Goal: Feedback & Contribution: Leave review/rating

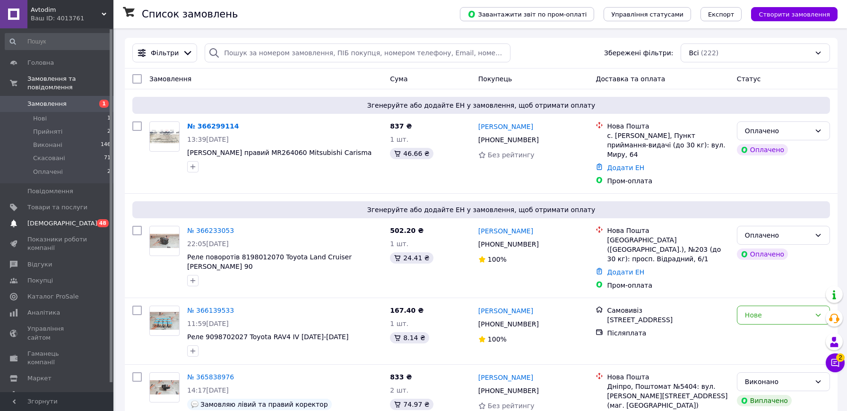
click at [59, 219] on span "[DEMOGRAPHIC_DATA]" at bounding box center [62, 223] width 70 height 9
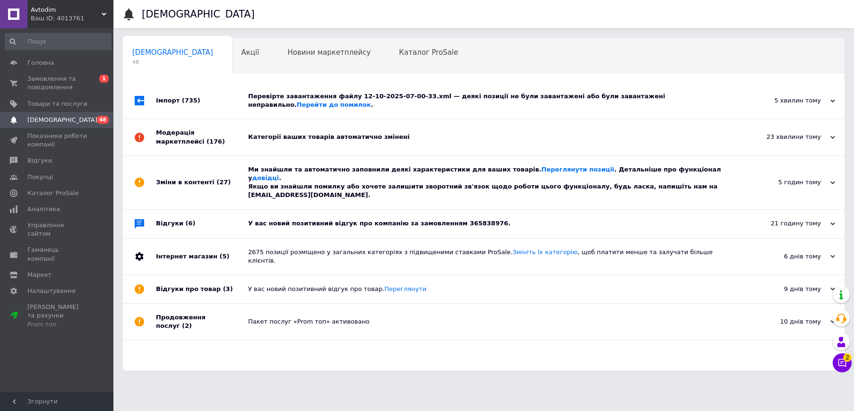
click at [499, 219] on div "У вас новий позитивний відгук про компанію за замовленням 365838976." at bounding box center [494, 223] width 493 height 9
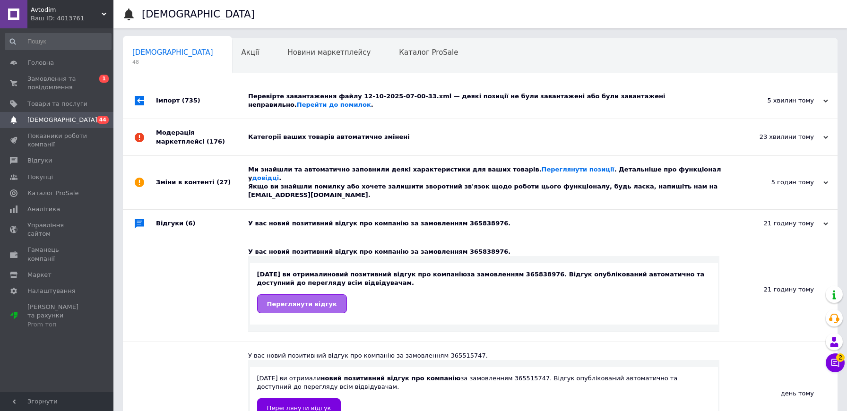
click at [287, 301] on span "Переглянути відгук" at bounding box center [302, 304] width 70 height 7
click at [37, 79] on span "Замовлення та повідомлення" at bounding box center [57, 83] width 60 height 17
